Goal: Transaction & Acquisition: Purchase product/service

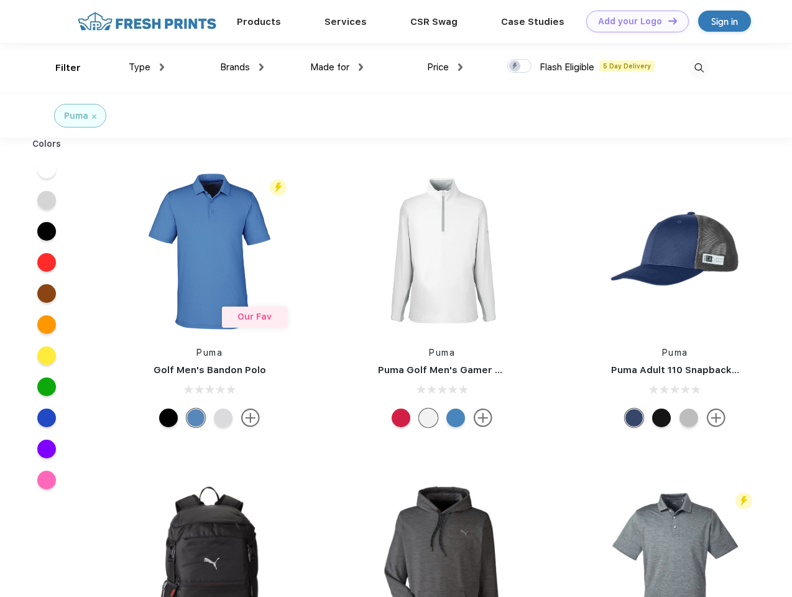
scroll to position [1, 0]
click at [633, 21] on link "Add your Logo Design Tool" at bounding box center [638, 22] width 103 height 22
click at [0, 0] on div "Design Tool" at bounding box center [0, 0] width 0 height 0
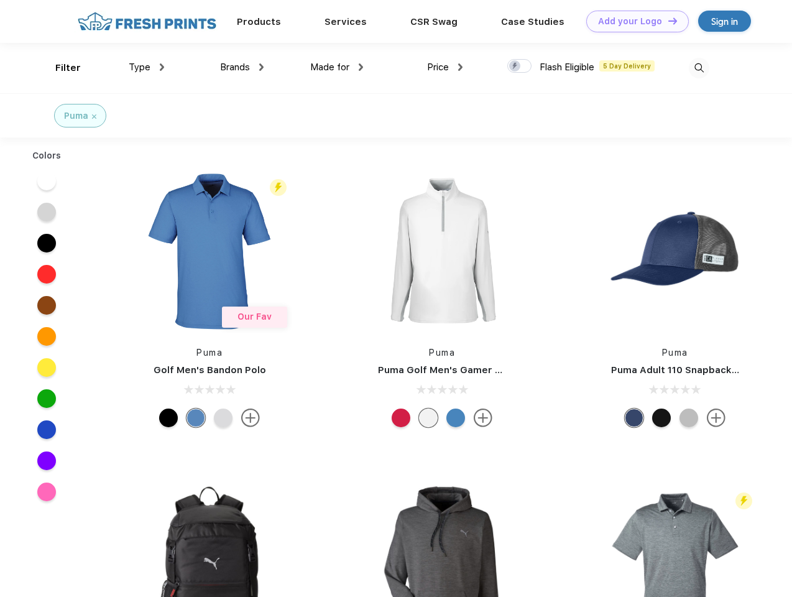
click at [667, 21] on link "Add your Logo Design Tool" at bounding box center [638, 22] width 103 height 22
click at [60, 68] on div "Filter" at bounding box center [68, 68] width 26 height 14
click at [147, 67] on span "Type" at bounding box center [140, 67] width 22 height 11
click at [242, 67] on span "Brands" at bounding box center [235, 67] width 30 height 11
click at [337, 67] on span "Made for" at bounding box center [329, 67] width 39 height 11
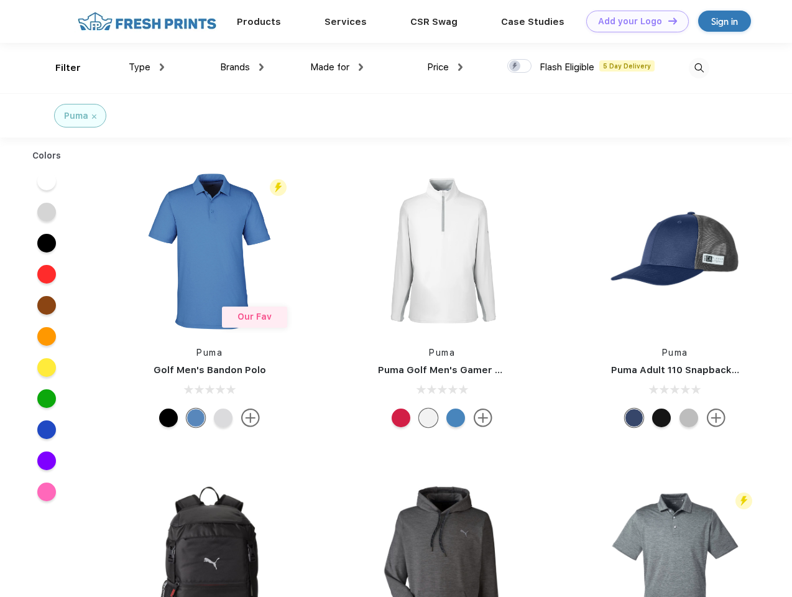
click at [445, 67] on span "Price" at bounding box center [438, 67] width 22 height 11
click at [520, 67] on div at bounding box center [520, 66] width 24 height 14
click at [516, 67] on input "checkbox" at bounding box center [512, 62] width 8 height 8
click at [699, 68] on img at bounding box center [699, 68] width 21 height 21
